Goal: Task Accomplishment & Management: Use online tool/utility

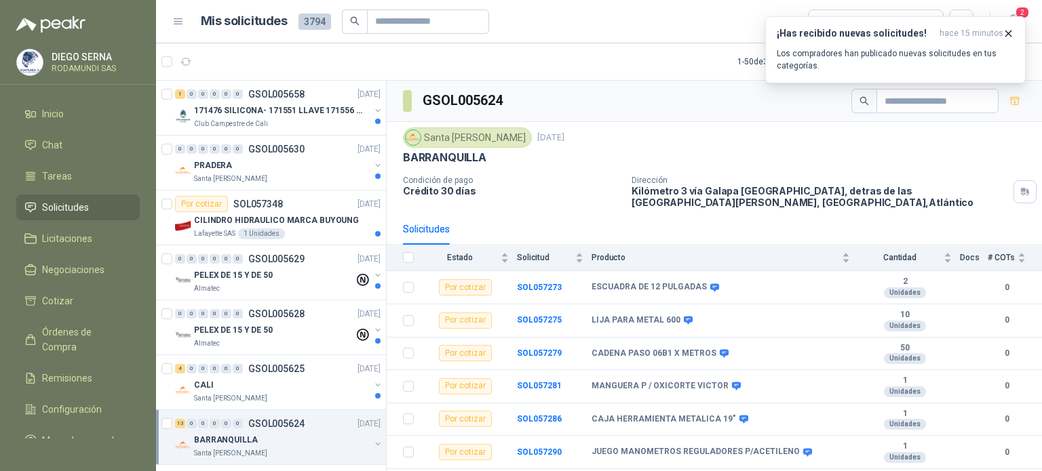
click at [190, 62] on icon "button" at bounding box center [186, 62] width 12 height 12
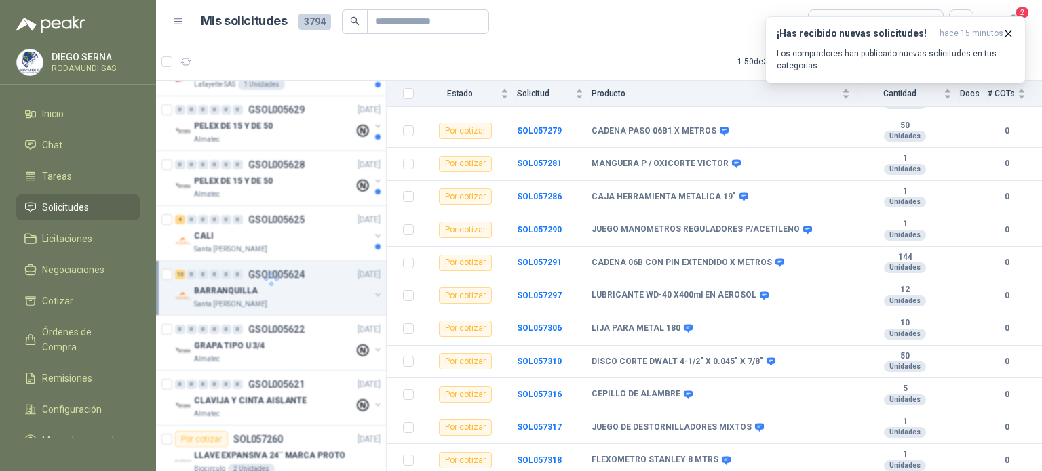
click at [190, 62] on icon "button" at bounding box center [186, 62] width 12 height 12
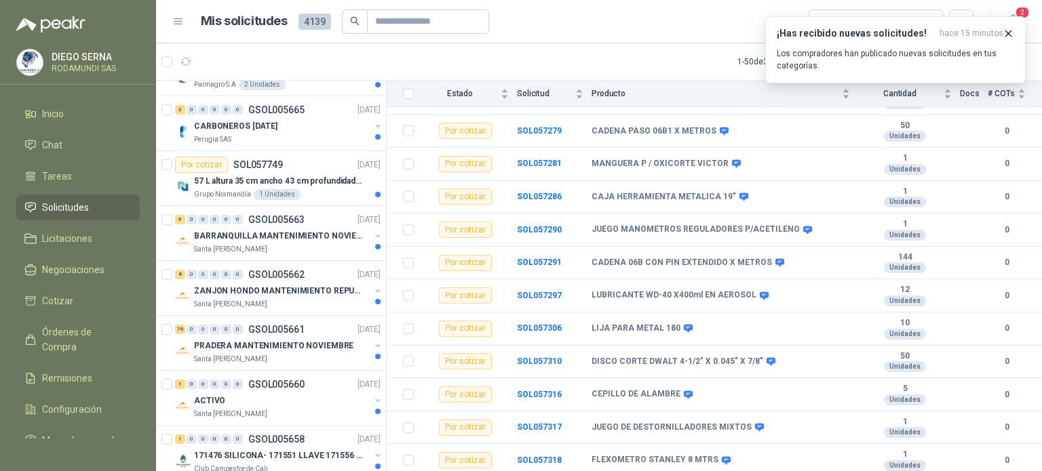
scroll to position [697, 0]
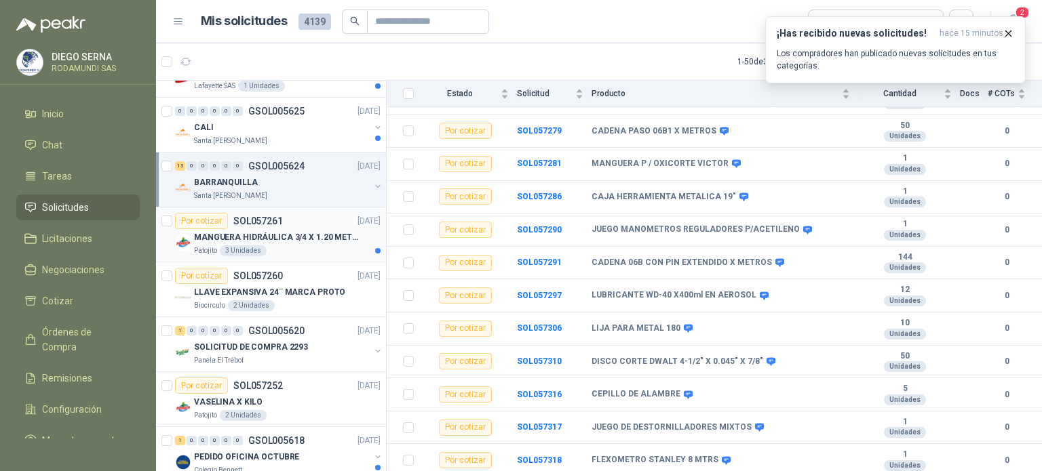
click at [294, 240] on p "MANGUERA HIDRÁULICA 3/4 X 1.20 METROS DE LONGITUD HR-HR-ACOPLADA" at bounding box center [278, 237] width 169 height 13
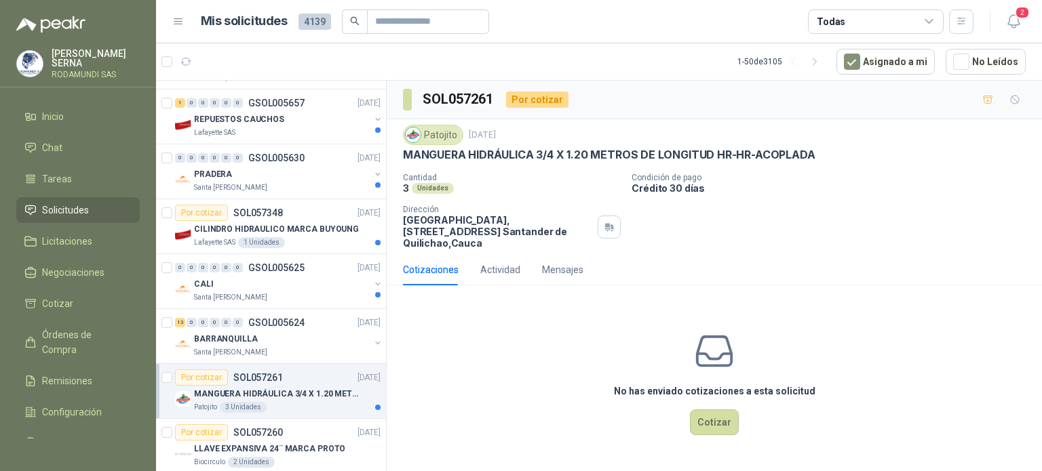
scroll to position [646, 0]
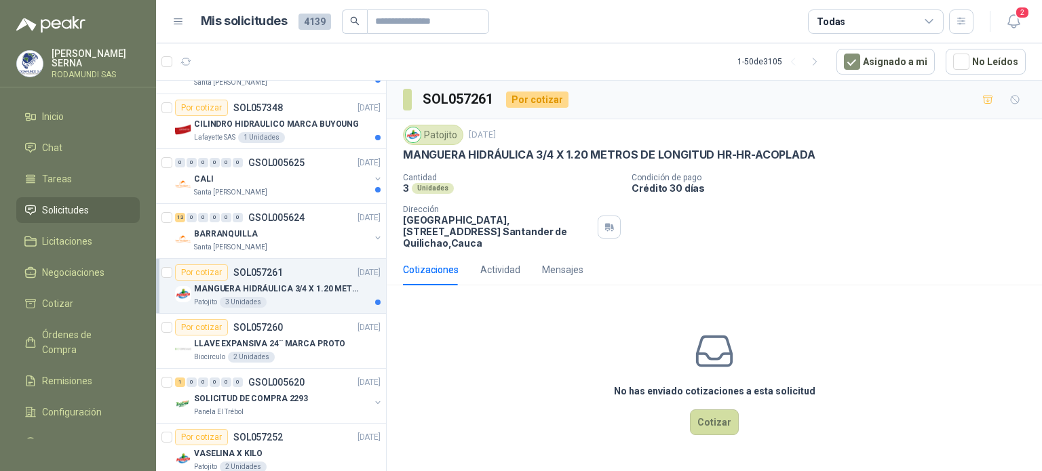
click at [317, 297] on div "Patojito 3 Unidades" at bounding box center [287, 302] width 187 height 11
click at [290, 237] on div "BARRANQUILLA" at bounding box center [282, 234] width 176 height 16
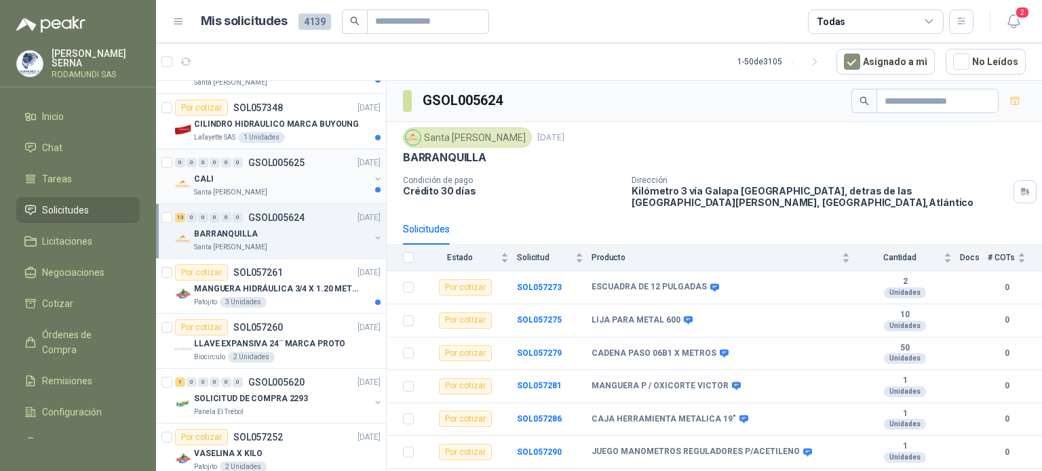
click at [279, 178] on div "CALI" at bounding box center [282, 179] width 176 height 16
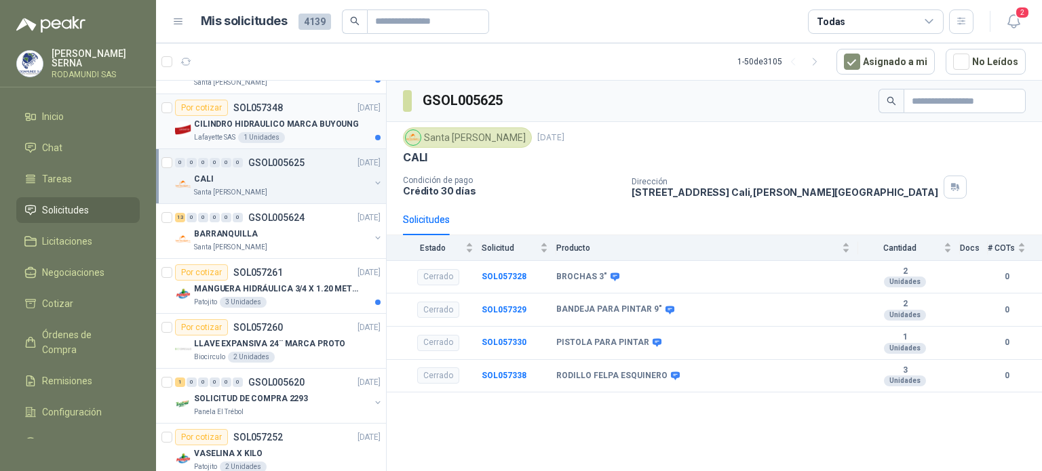
click at [334, 138] on div "Lafayette SAS 1 Unidades" at bounding box center [287, 137] width 187 height 11
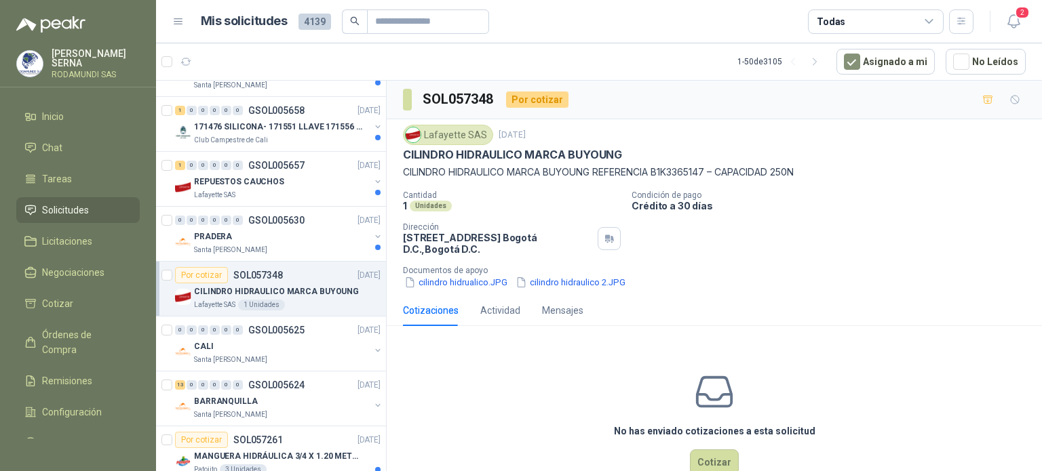
scroll to position [471, 0]
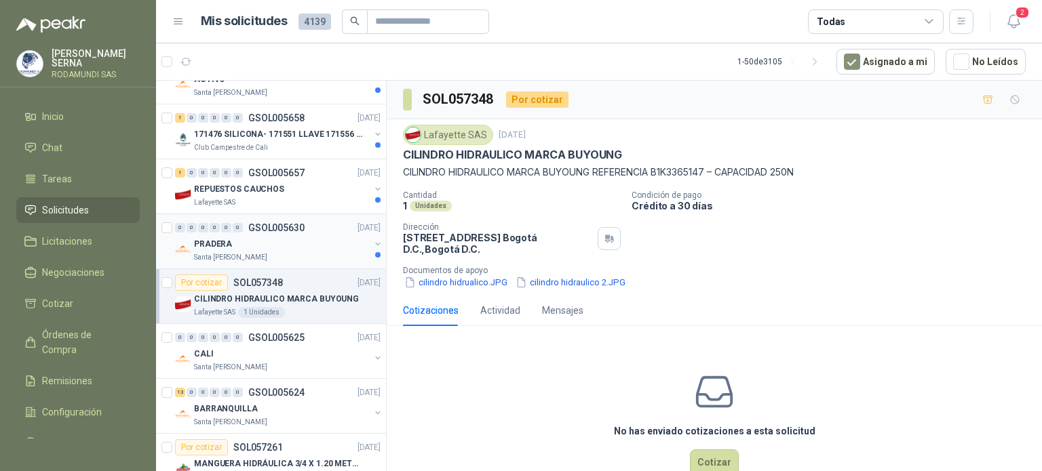
click at [295, 249] on div "PRADERA" at bounding box center [282, 244] width 176 height 16
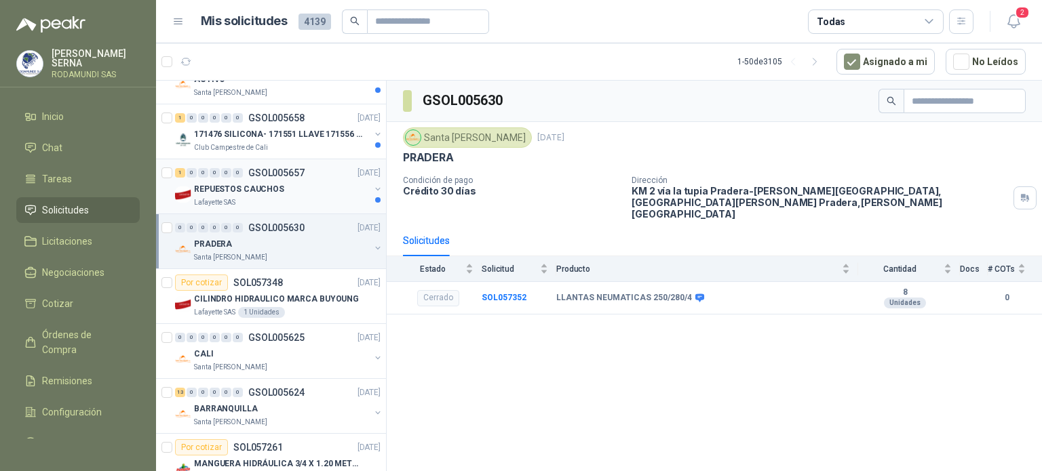
click at [304, 197] on div "Lafayette SAS" at bounding box center [282, 202] width 176 height 11
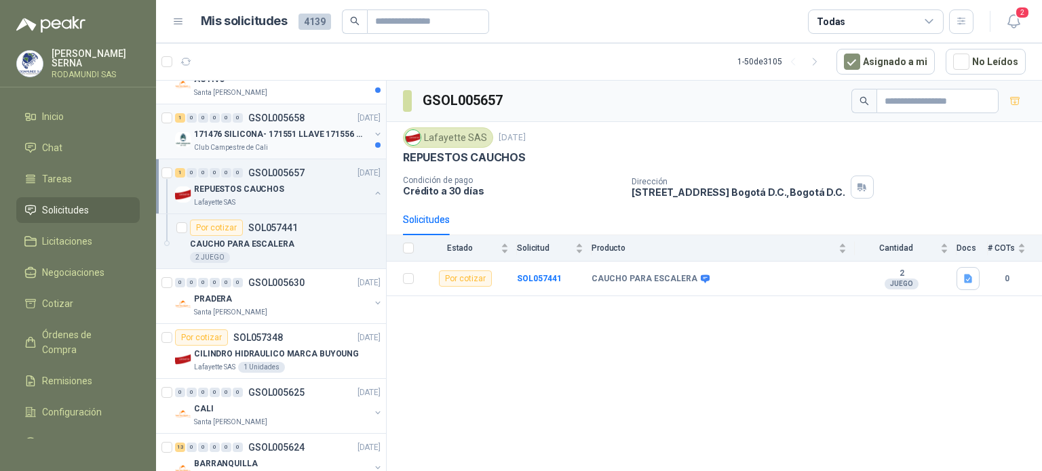
click at [315, 142] on div "Club Campestre de Cali" at bounding box center [282, 147] width 176 height 11
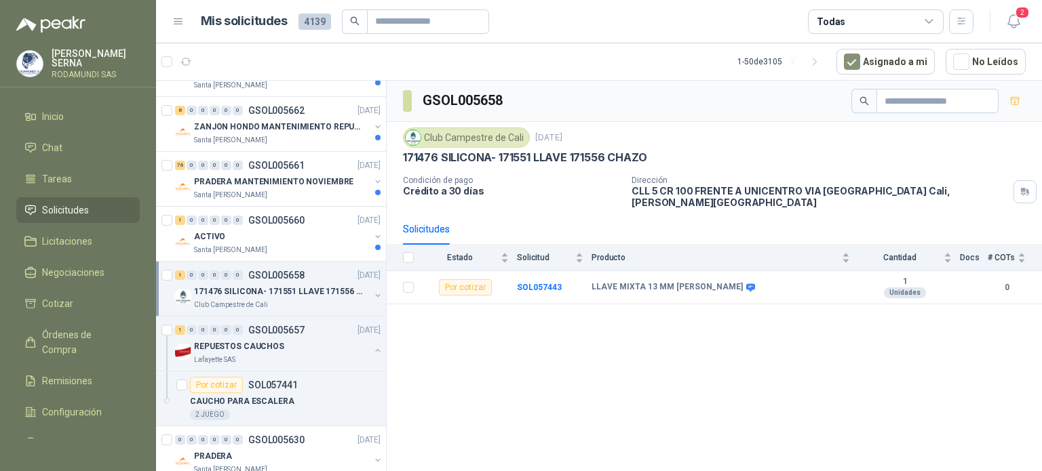
scroll to position [317, 0]
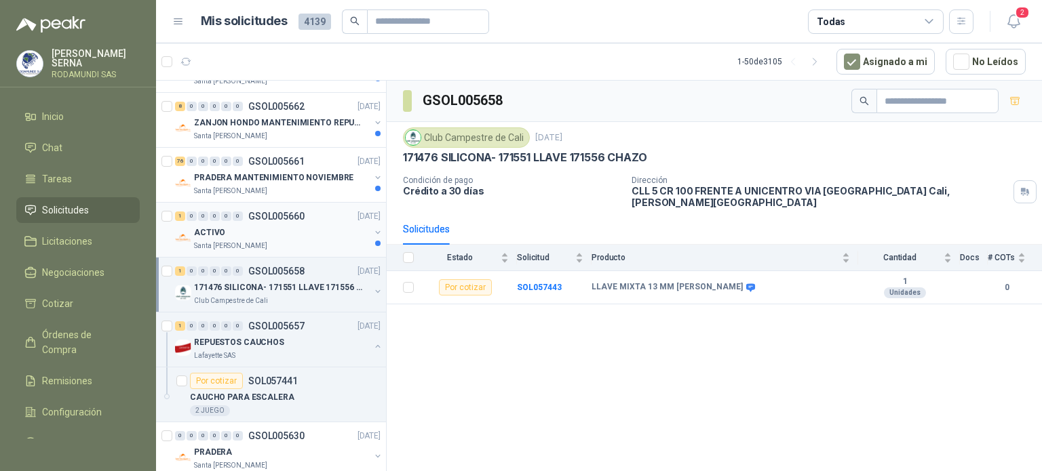
click at [286, 227] on div "ACTIVO" at bounding box center [282, 233] width 176 height 16
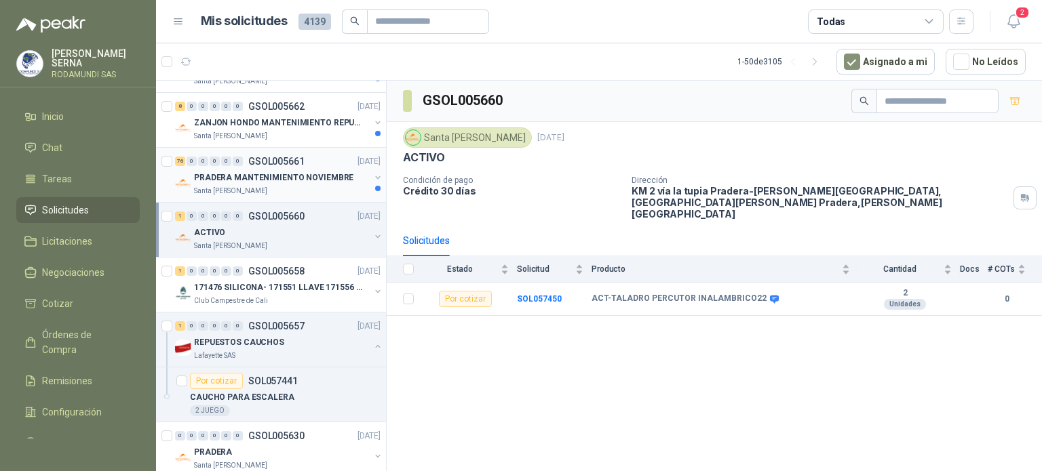
click at [292, 195] on div "76 0 0 0 0 0 GSOL005661 25/09/25 PRADERA MANTENIMIENTO NOVIEMBRE Santa Anita Na…" at bounding box center [271, 175] width 230 height 55
click at [288, 186] on div "Santa [PERSON_NAME]" at bounding box center [282, 191] width 176 height 11
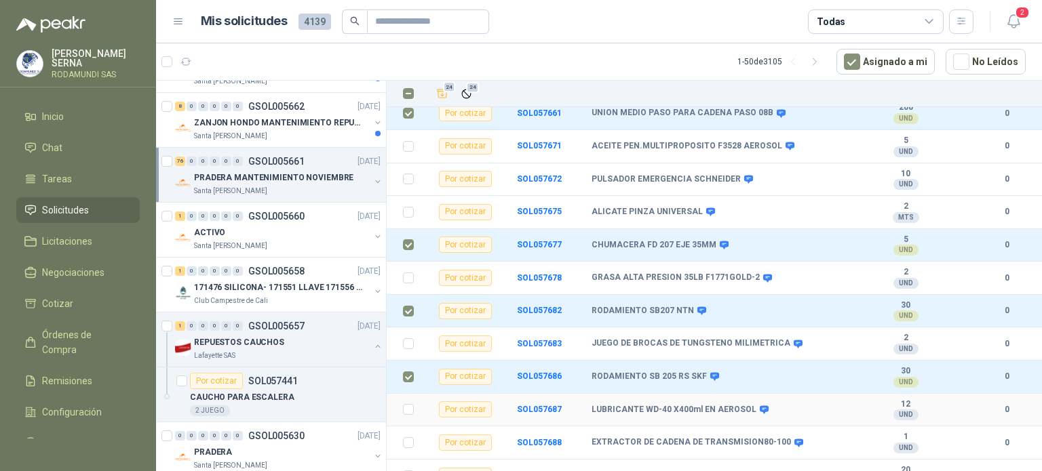
scroll to position [2299, 0]
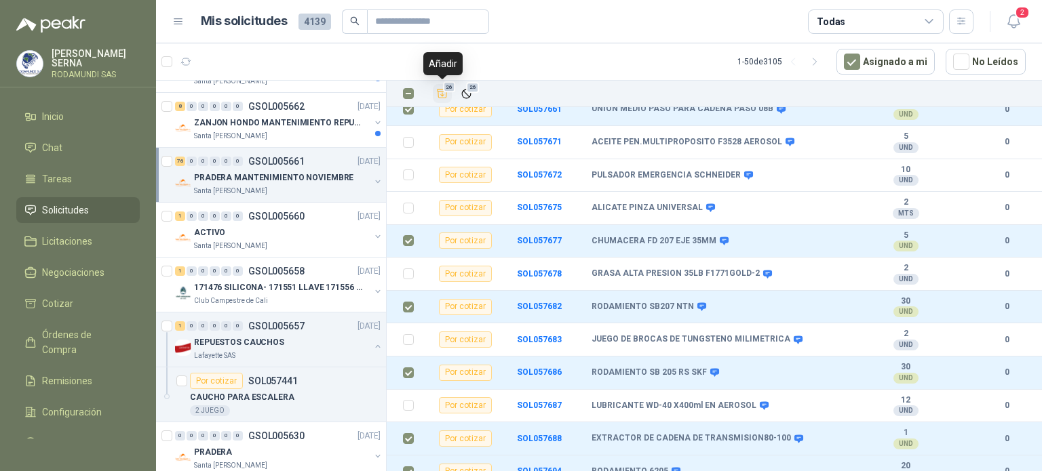
click at [446, 92] on icon "Añadir" at bounding box center [442, 93] width 12 height 12
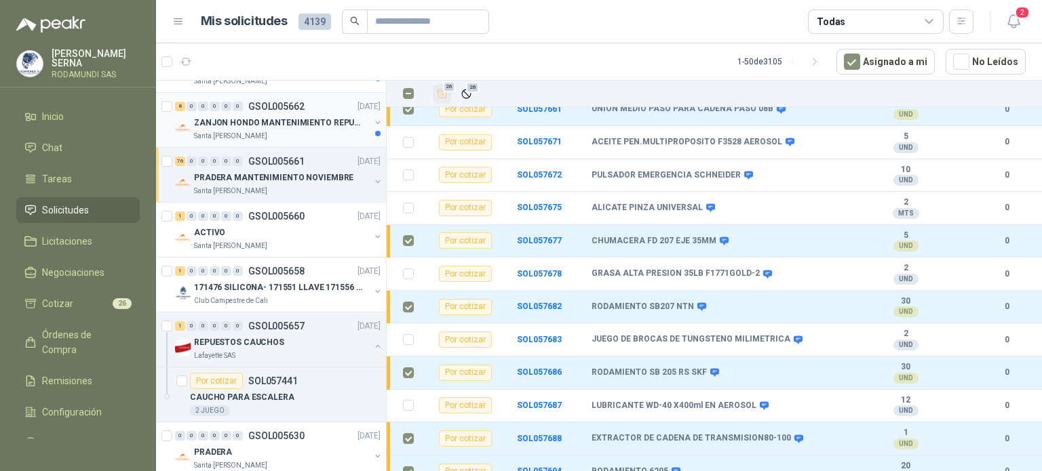
click at [334, 132] on div "Santa [PERSON_NAME]" at bounding box center [282, 136] width 176 height 11
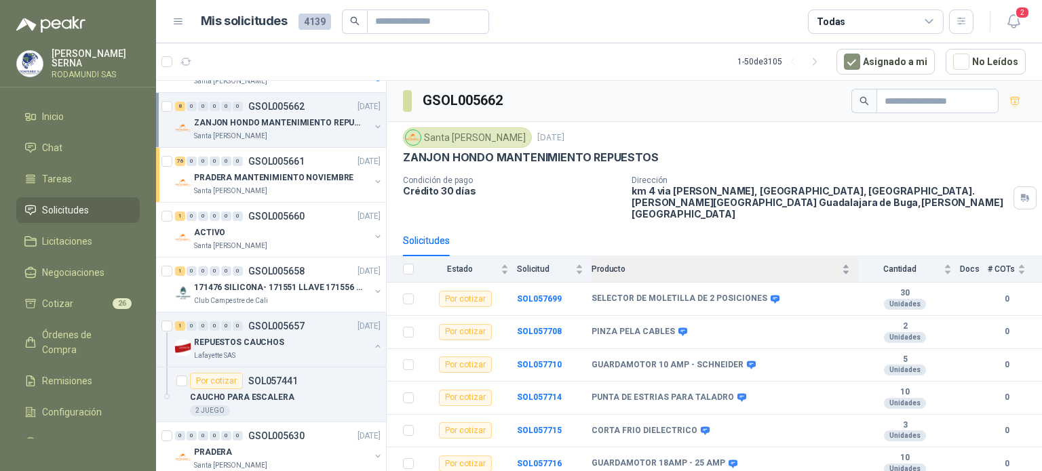
click at [711, 265] on span "Producto" at bounding box center [715, 269] width 248 height 9
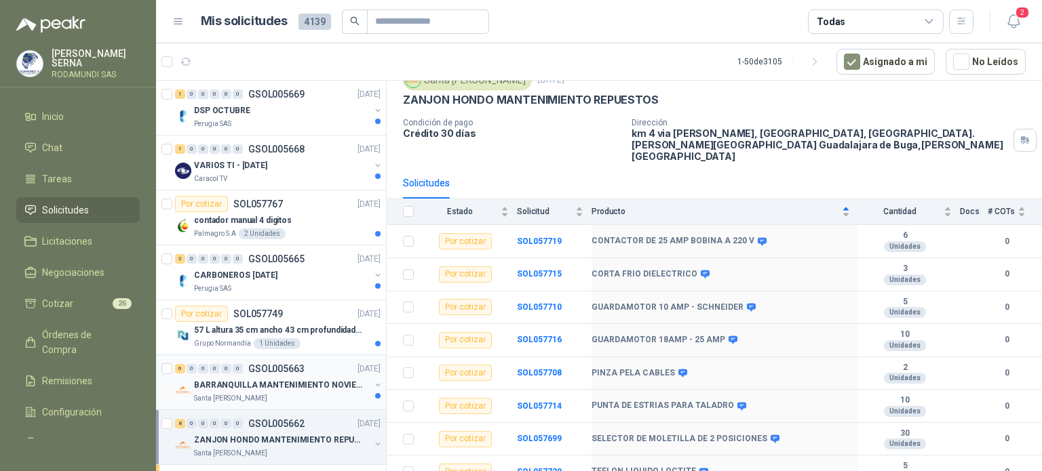
click at [312, 395] on div "Santa [PERSON_NAME]" at bounding box center [282, 398] width 176 height 11
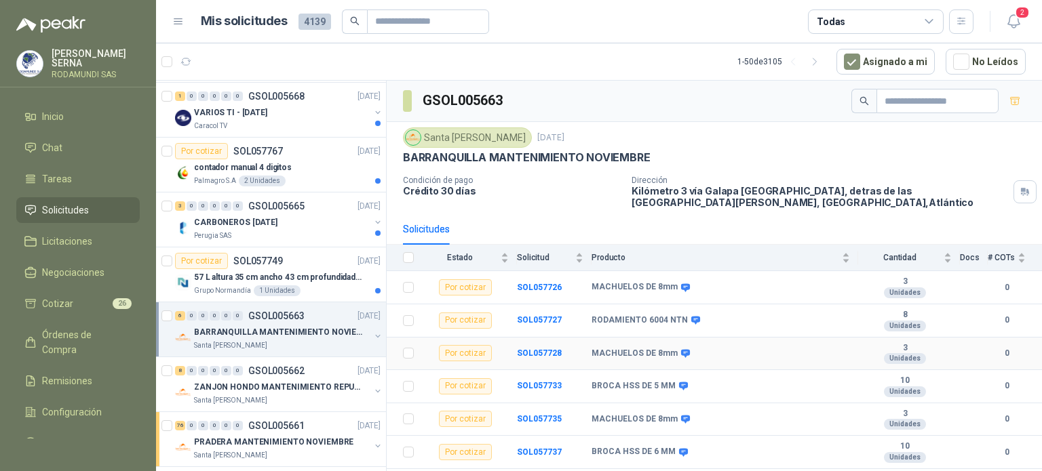
scroll to position [54, 0]
click at [736, 253] on span "Producto" at bounding box center [715, 257] width 248 height 9
click at [310, 395] on div "Santa [PERSON_NAME]" at bounding box center [282, 399] width 176 height 11
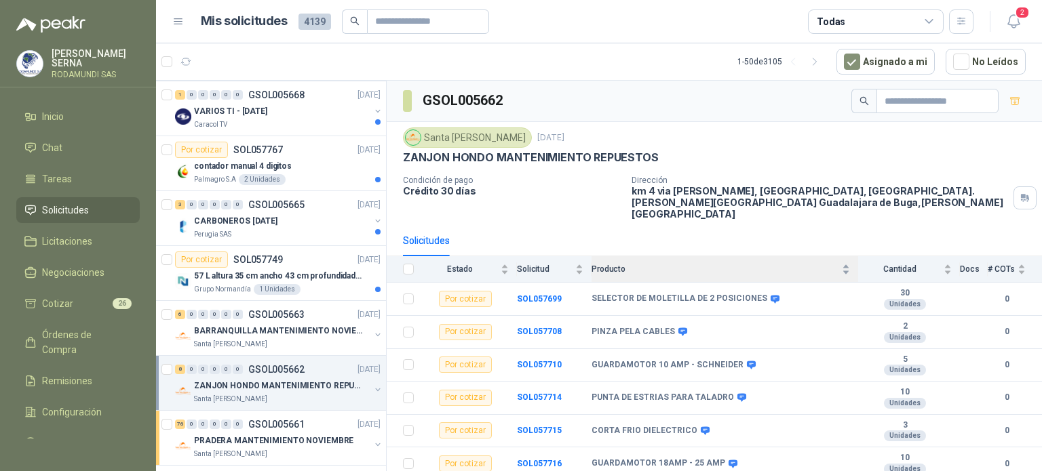
click at [661, 265] on span "Producto" at bounding box center [715, 269] width 248 height 9
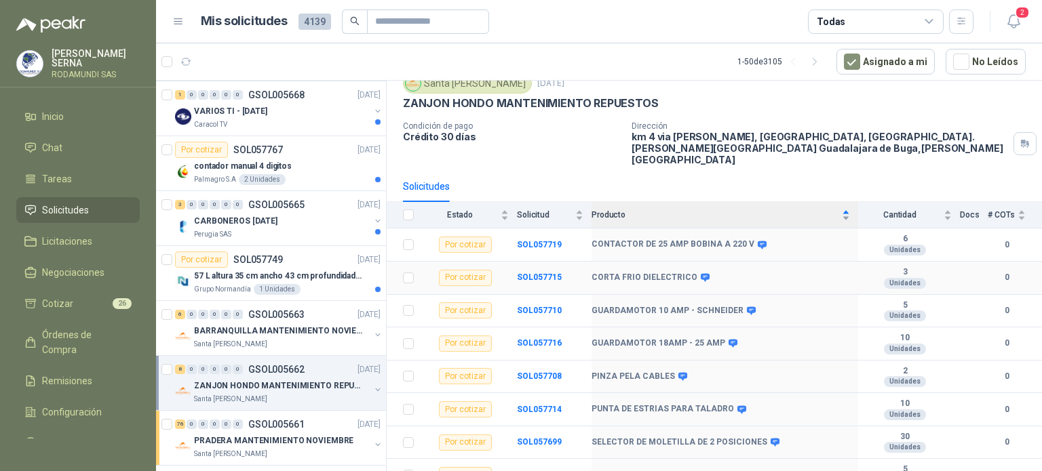
scroll to position [58, 0]
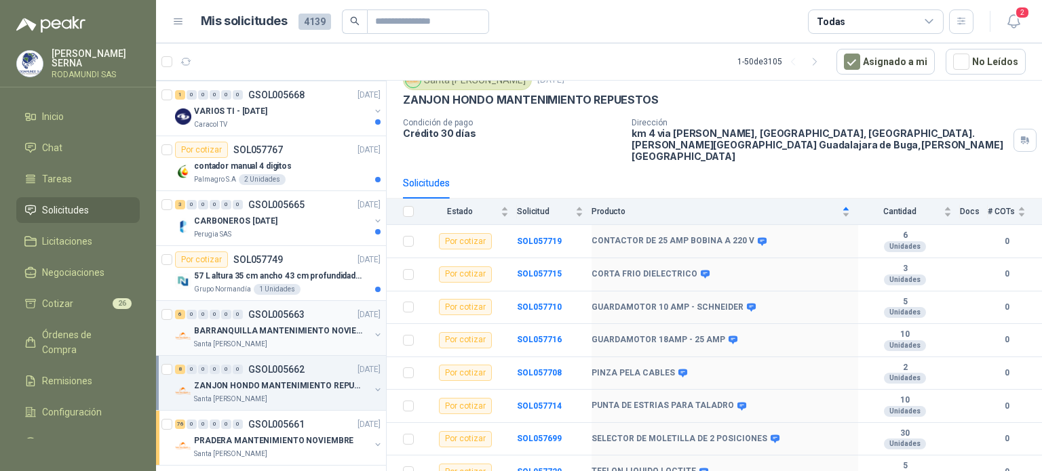
click at [320, 341] on div "Santa [PERSON_NAME]" at bounding box center [282, 344] width 176 height 11
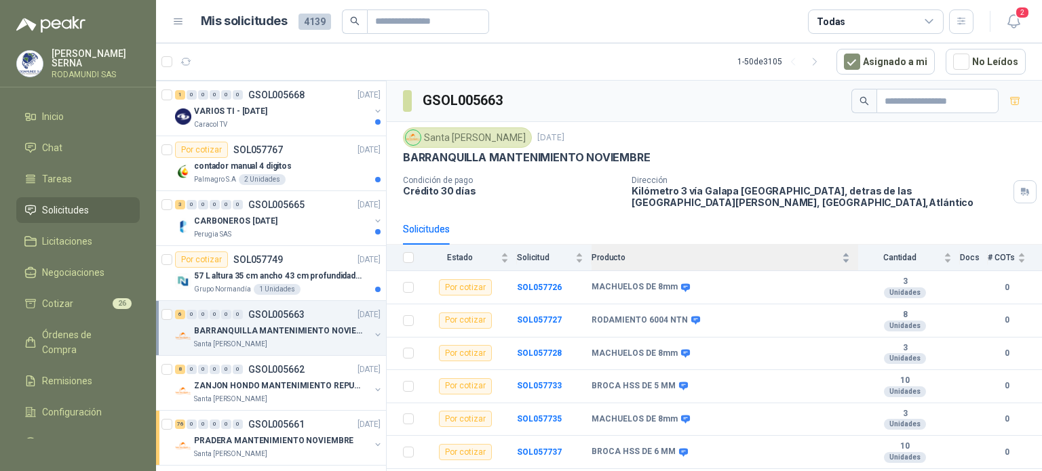
click at [667, 265] on div "Producto" at bounding box center [720, 258] width 258 height 14
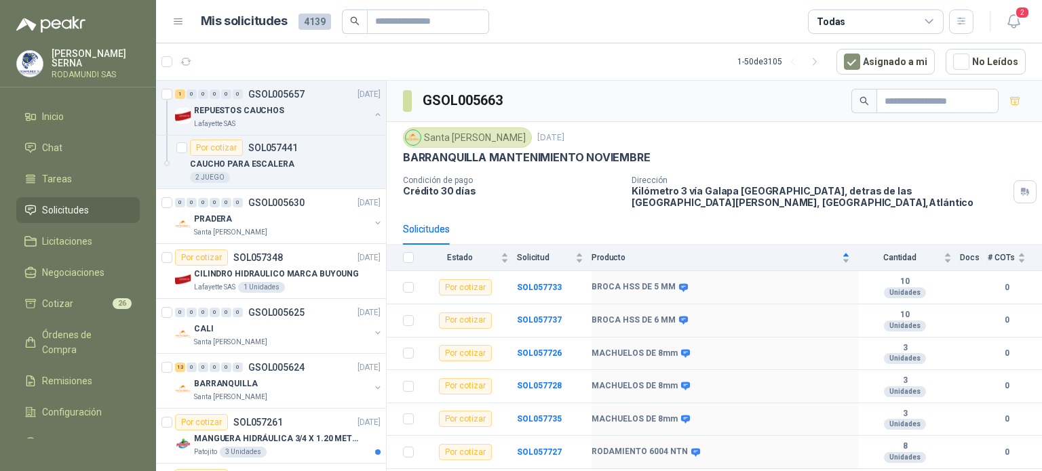
scroll to position [560, 0]
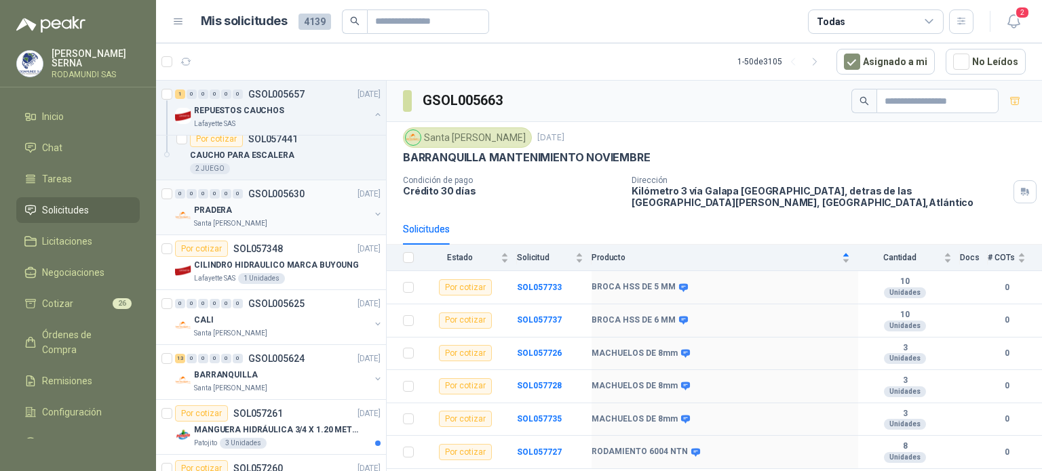
click at [264, 218] on div "Santa [PERSON_NAME]" at bounding box center [282, 223] width 176 height 11
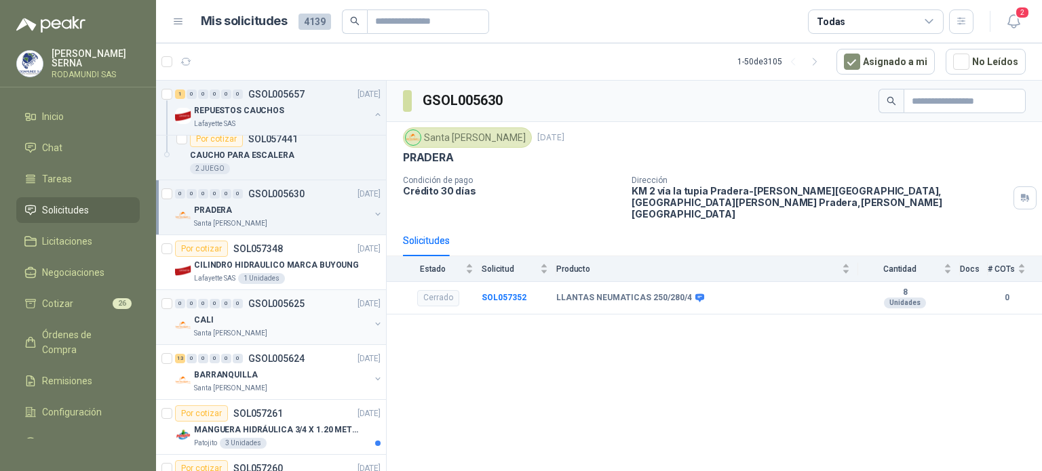
click at [269, 328] on div "Santa [PERSON_NAME]" at bounding box center [282, 333] width 176 height 11
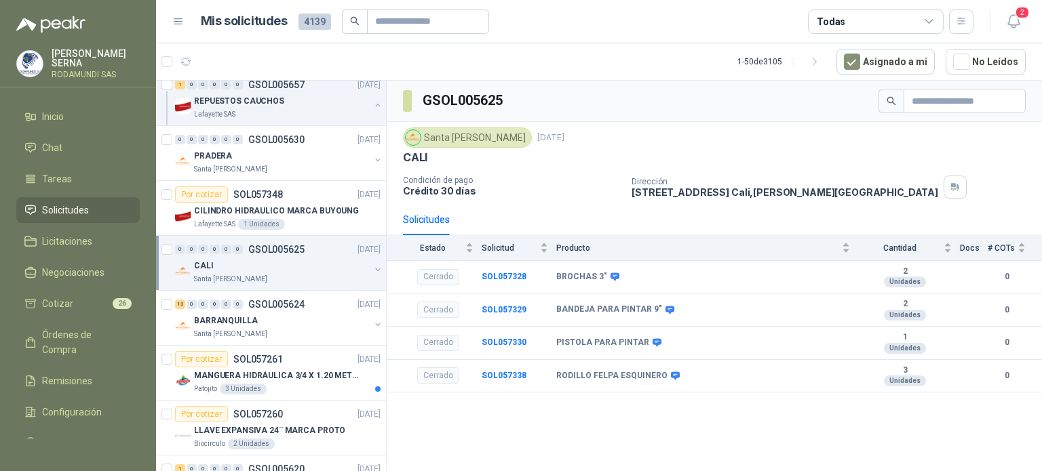
scroll to position [587, 0]
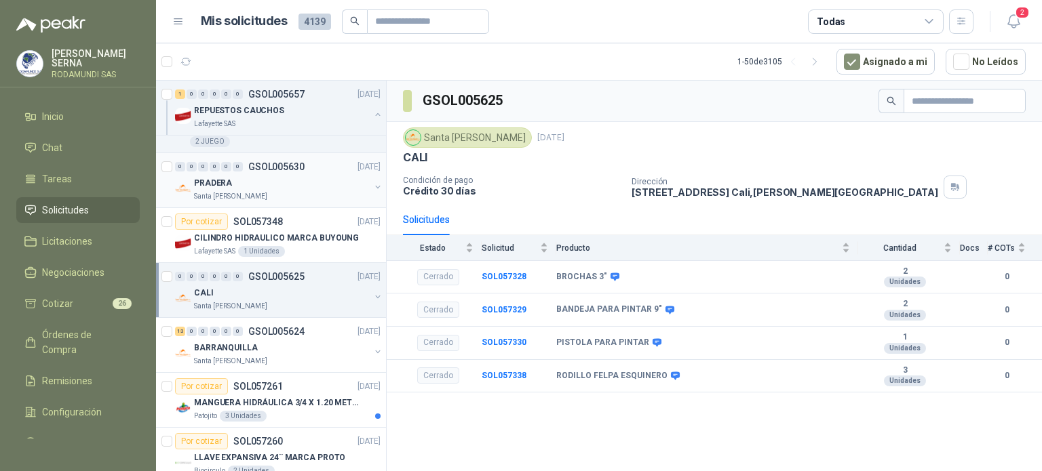
click at [303, 188] on div "PRADERA" at bounding box center [282, 183] width 176 height 16
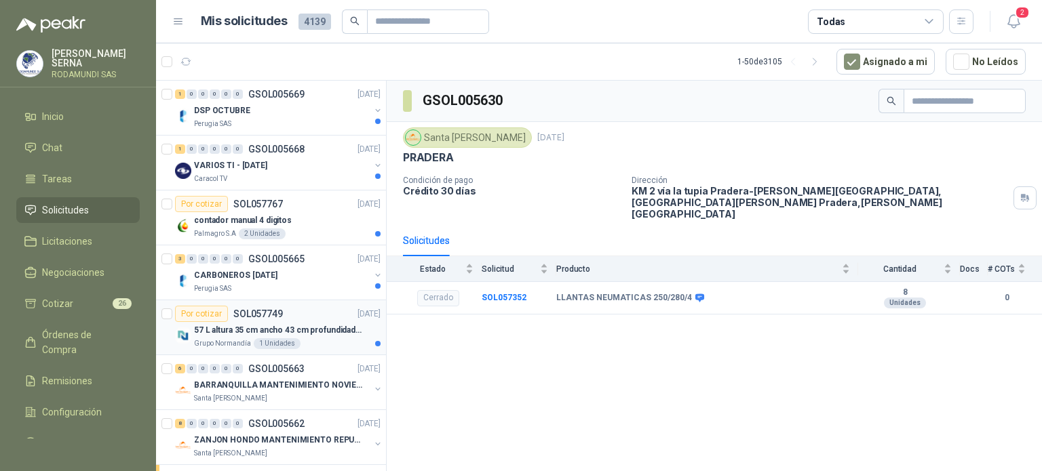
click at [311, 336] on p "57 L altura 35 cm ancho 43 cm profundidad 39 cm" at bounding box center [278, 330] width 169 height 13
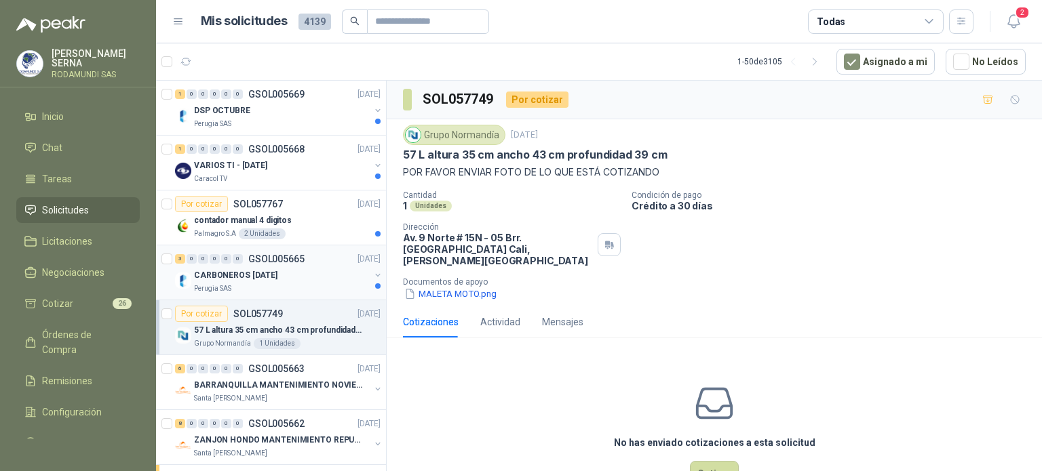
click at [288, 287] on div "Perugia SAS" at bounding box center [282, 289] width 176 height 11
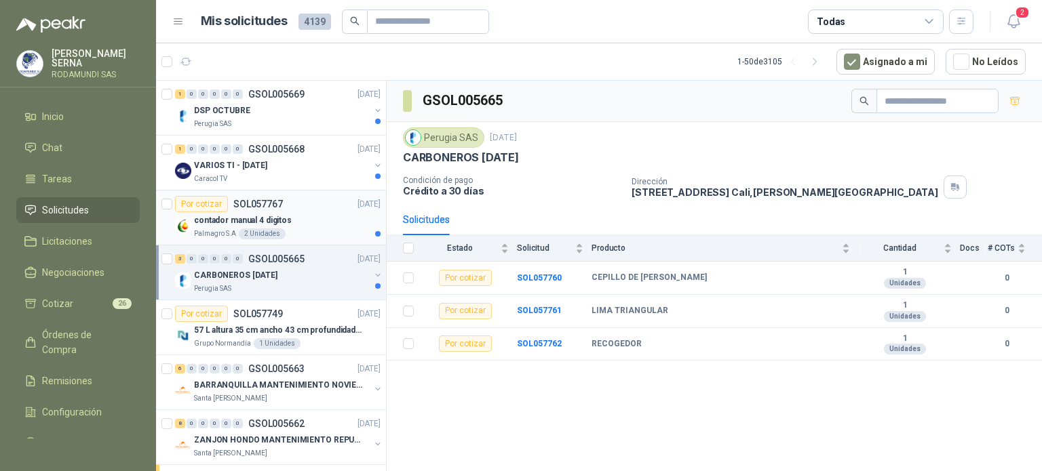
click at [305, 222] on div "contador manual 4 digitos" at bounding box center [287, 220] width 187 height 16
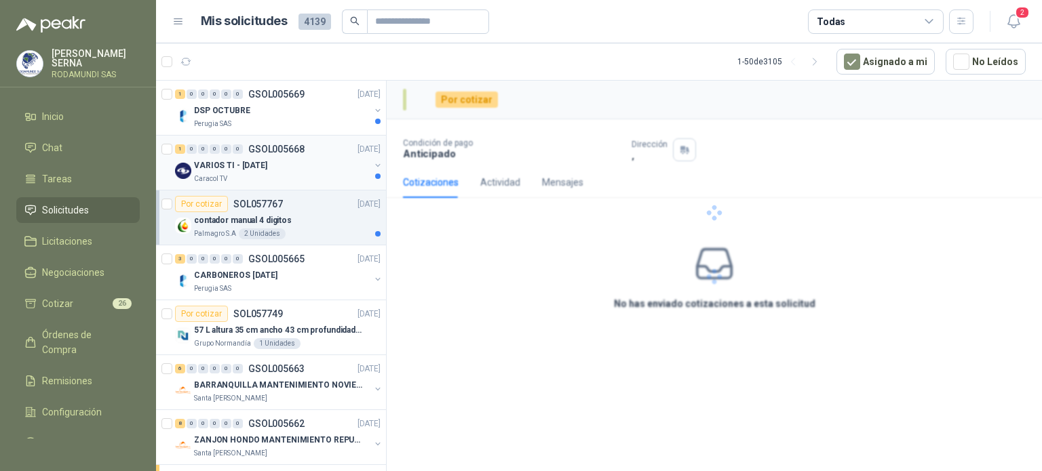
click at [307, 174] on div "Caracol TV" at bounding box center [282, 179] width 176 height 11
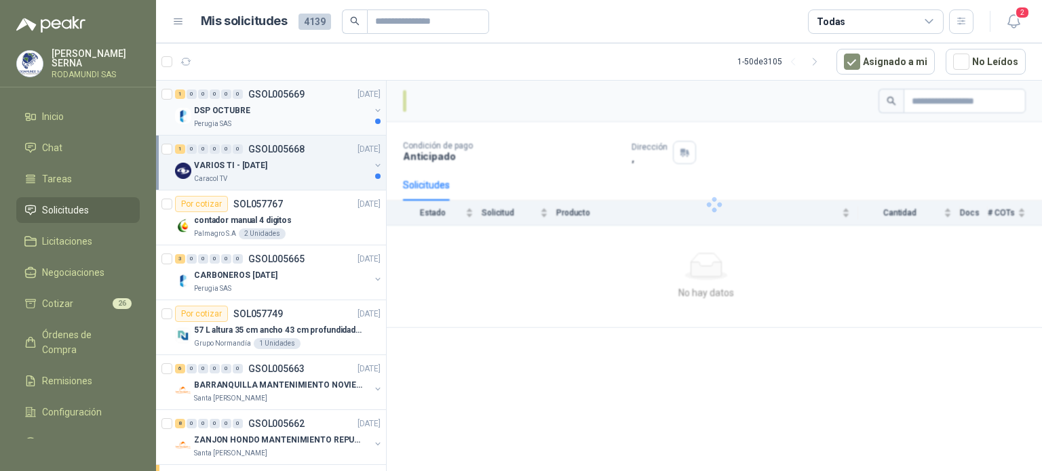
click at [296, 119] on div "Perugia SAS" at bounding box center [282, 124] width 176 height 11
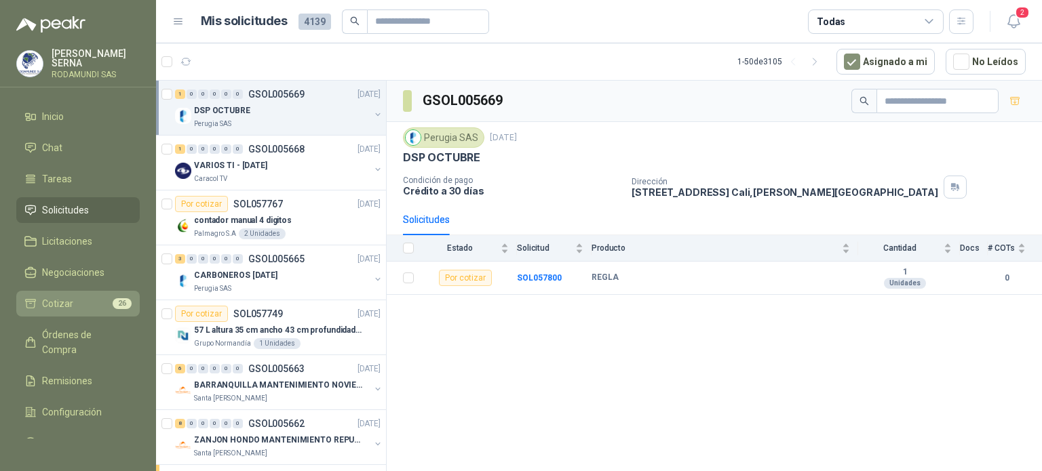
click at [81, 298] on li "Cotizar 26" at bounding box center [77, 303] width 107 height 15
